Goal: Information Seeking & Learning: Learn about a topic

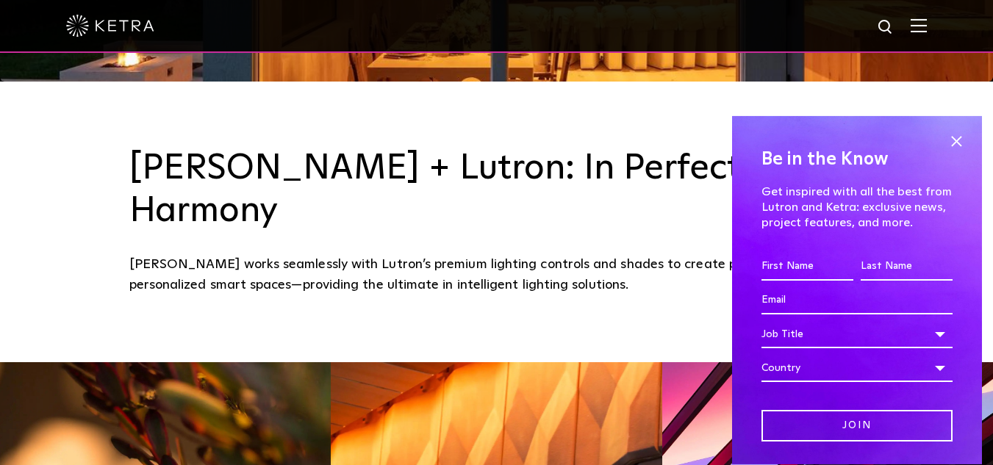
scroll to position [390, 0]
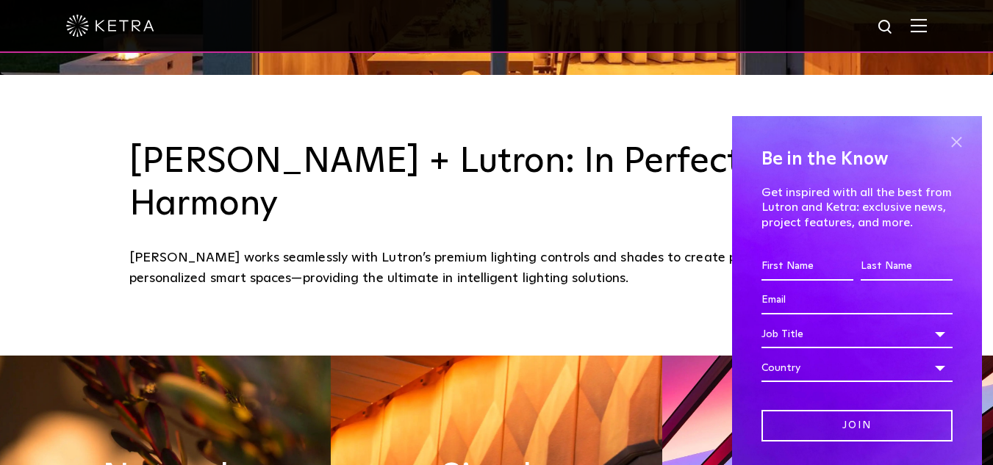
click at [946, 138] on span at bounding box center [957, 142] width 22 height 22
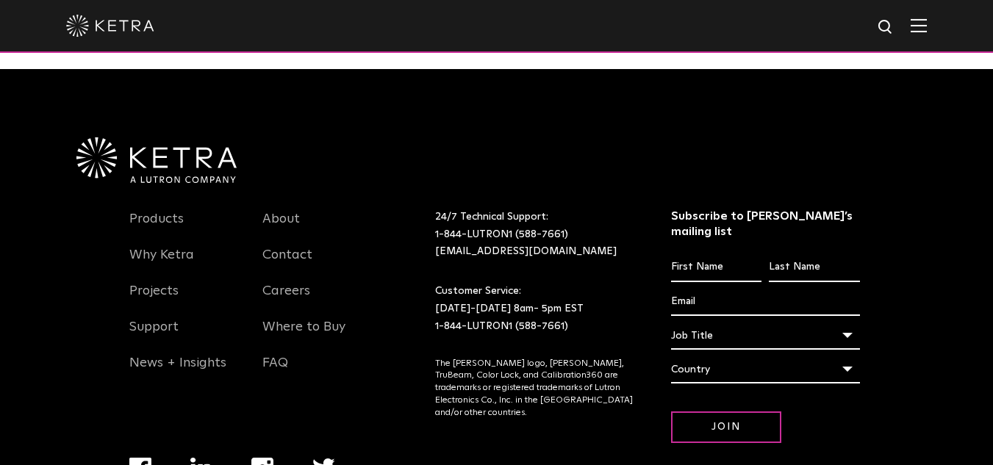
scroll to position [3093, 0]
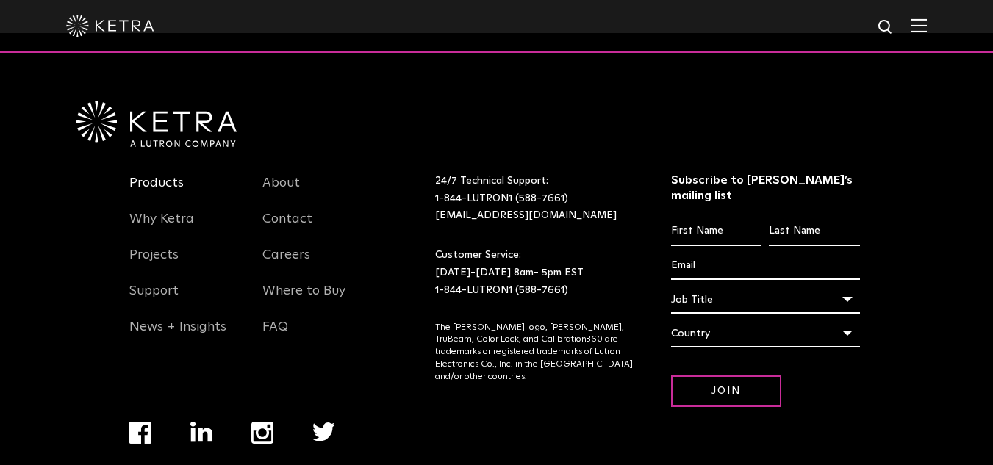
click at [162, 175] on link "Products" at bounding box center [156, 192] width 54 height 34
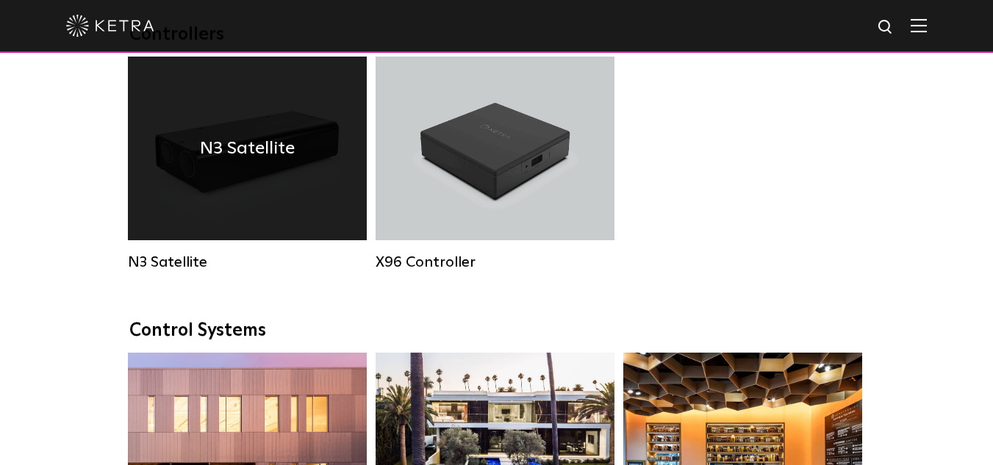
scroll to position [1918, 0]
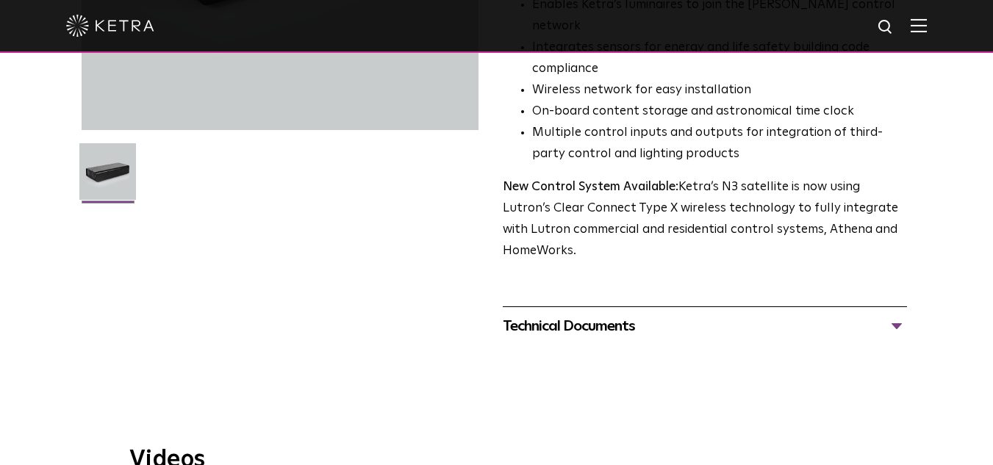
scroll to position [375, 0]
click at [598, 314] on div "Technical Documents" at bounding box center [705, 326] width 405 height 24
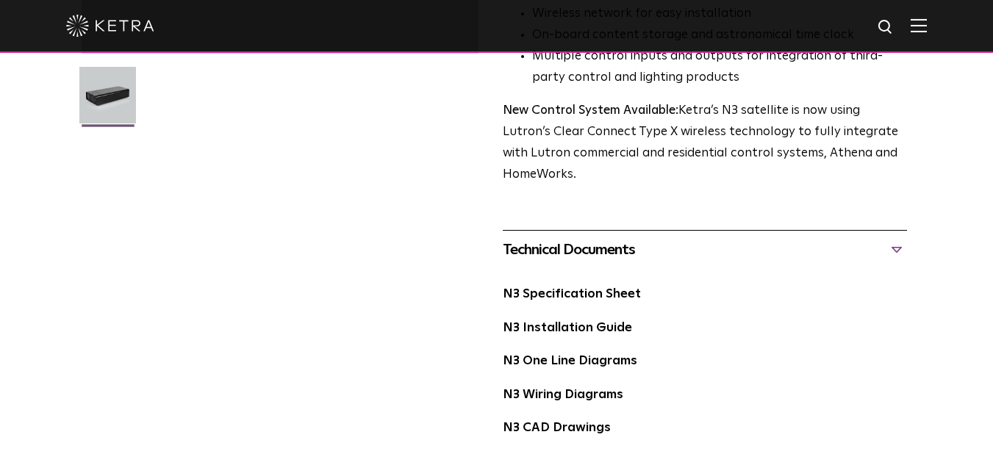
scroll to position [452, 0]
click at [586, 288] on link "N3 Specification Sheet" at bounding box center [572, 294] width 138 height 13
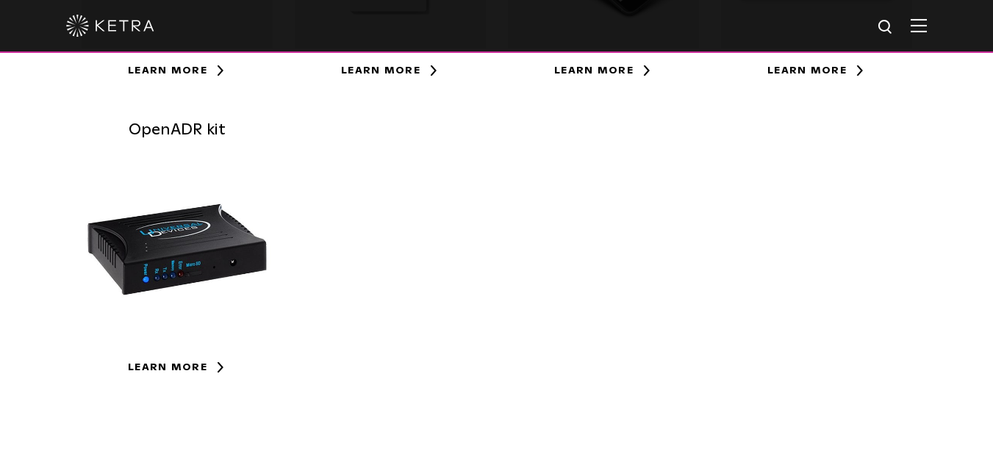
scroll to position [573, 0]
click at [183, 333] on div at bounding box center [177, 249] width 191 height 191
